Goal: Entertainment & Leisure: Consume media (video, audio)

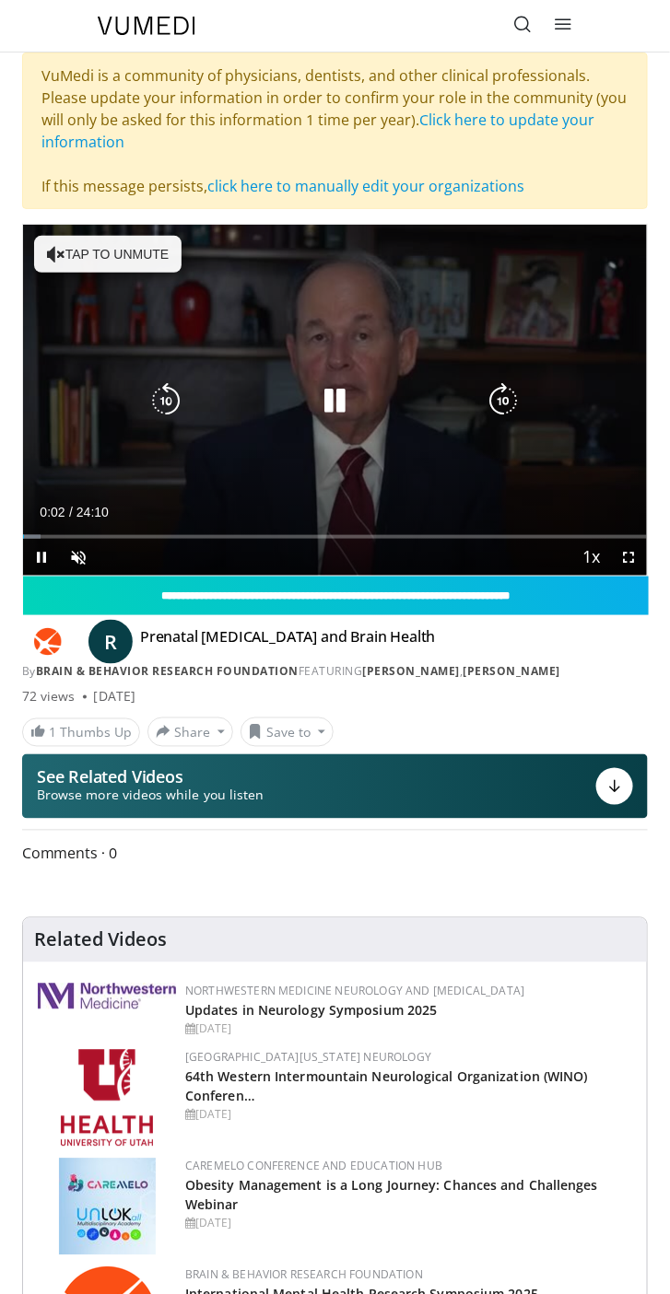
click at [128, 254] on button "Tap to unmute" at bounding box center [107, 254] width 147 height 37
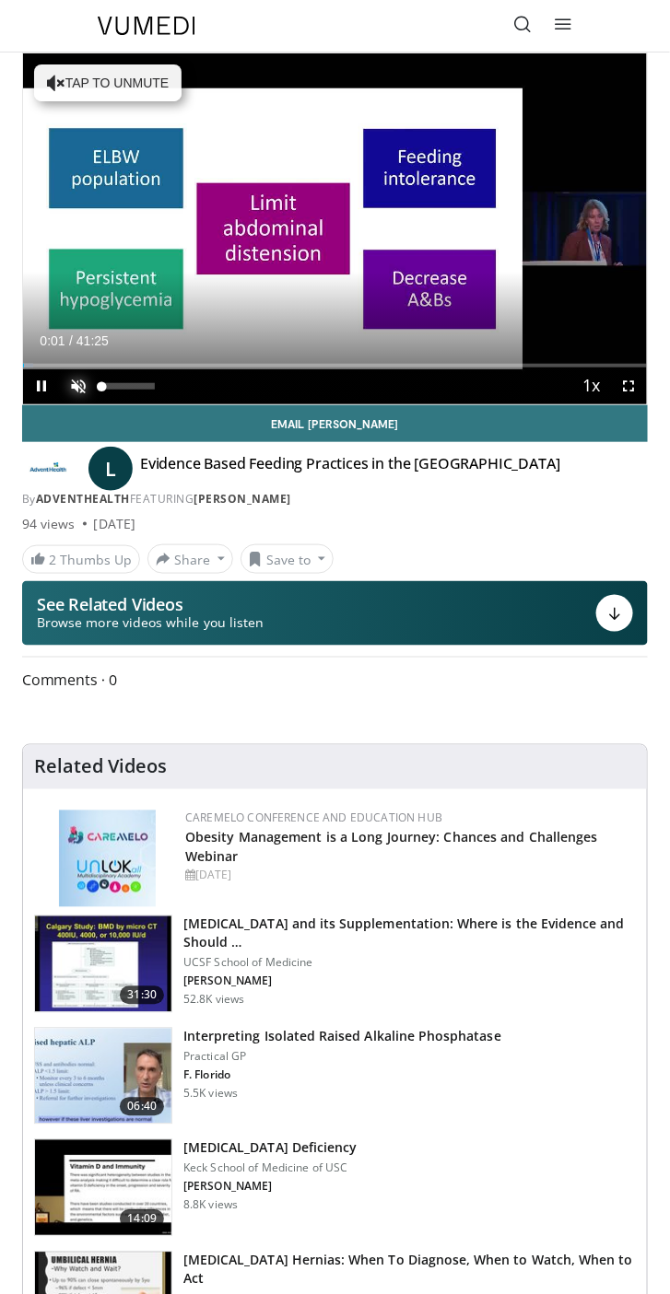
click at [78, 385] on span "Video Player" at bounding box center [78, 385] width 37 height 37
